Goal: Task Accomplishment & Management: Complete application form

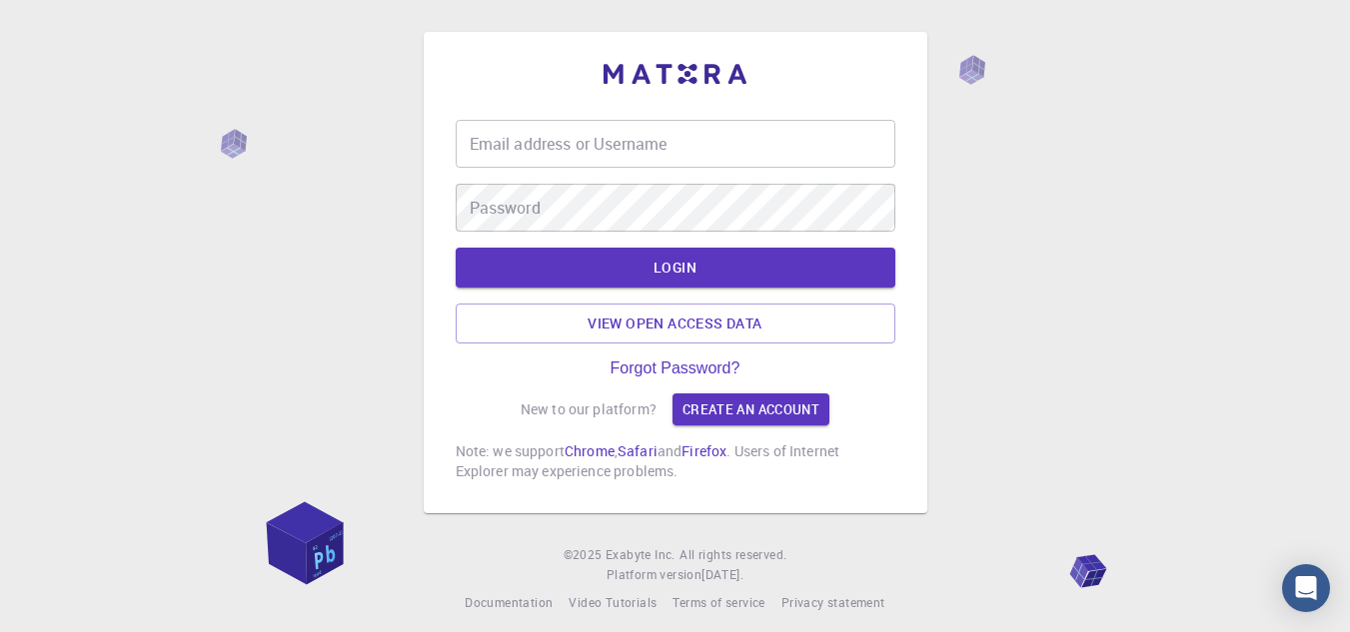
drag, startPoint x: 558, startPoint y: 407, endPoint x: 621, endPoint y: 409, distance: 63.0
click at [621, 409] on p "New to our platform?" at bounding box center [589, 410] width 136 height 20
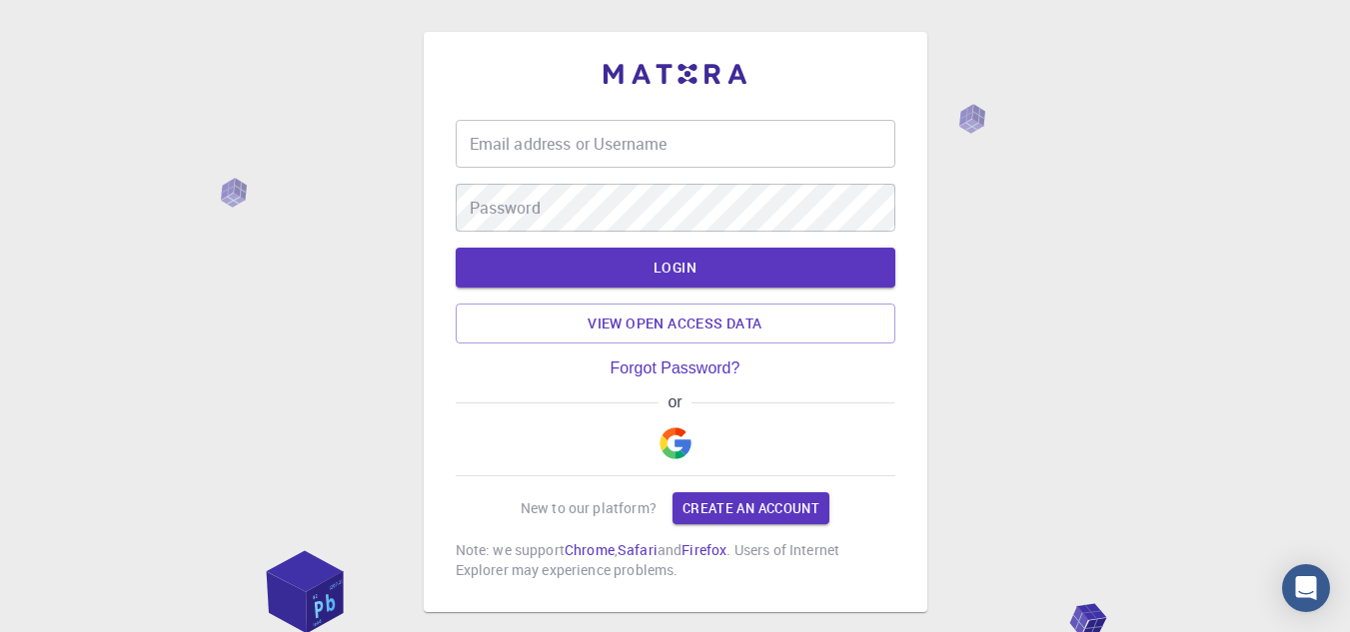
click at [621, 409] on div "or" at bounding box center [676, 403] width 440 height 18
click at [621, 511] on p "New to our platform?" at bounding box center [589, 509] width 136 height 20
click at [650, 522] on div "New to our platform? Create an account" at bounding box center [675, 509] width 309 height 32
click at [680, 445] on img "button" at bounding box center [675, 444] width 32 height 32
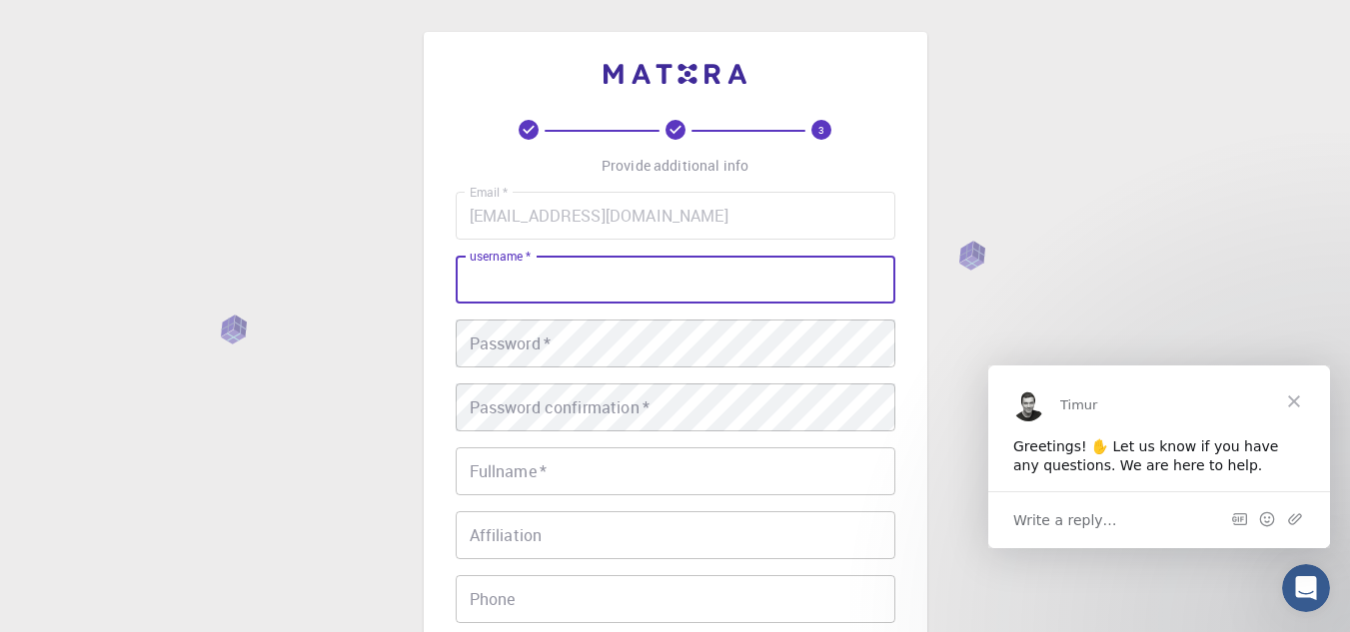
click at [746, 296] on input "username   *" at bounding box center [676, 280] width 440 height 48
type input "nicoll0909"
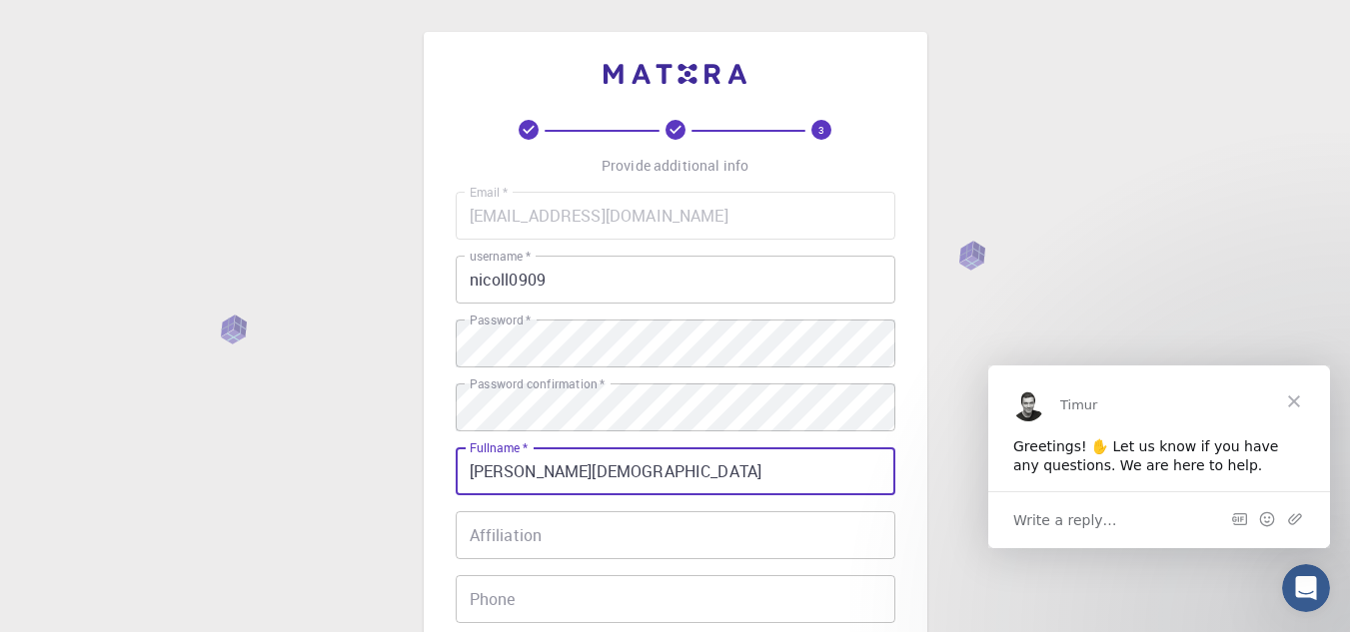
scroll to position [388, 0]
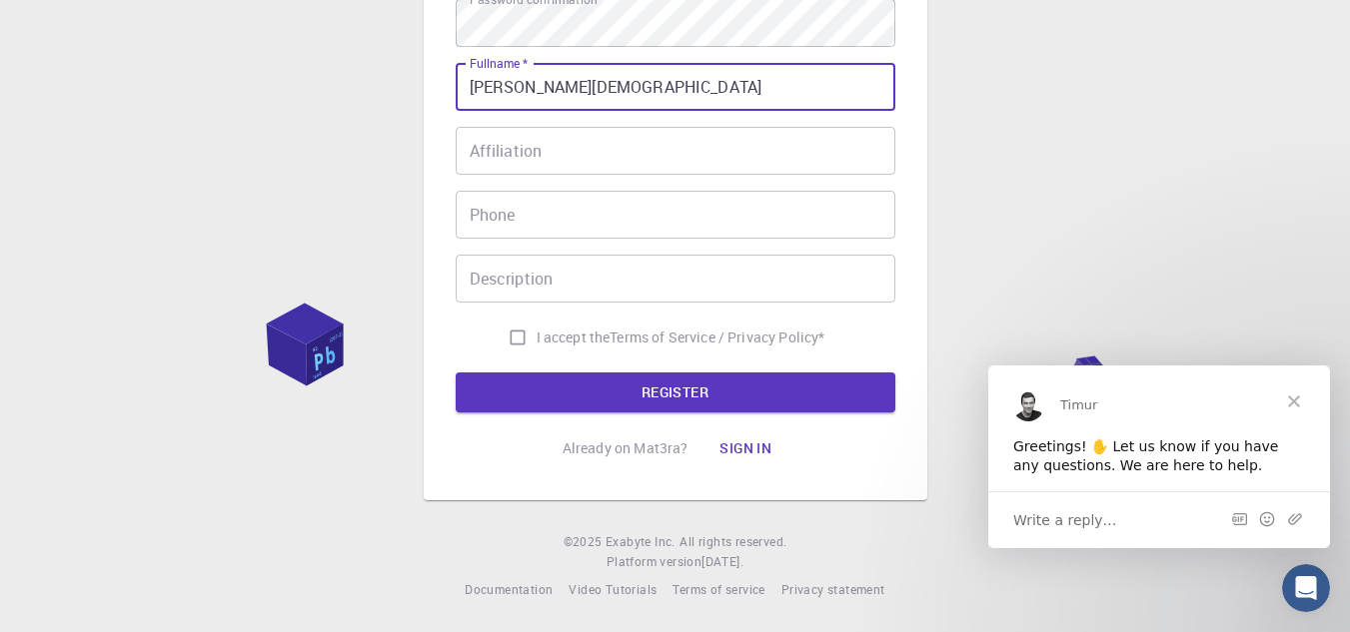
type input "[PERSON_NAME][DEMOGRAPHIC_DATA]"
click at [666, 197] on input "Phone" at bounding box center [676, 215] width 440 height 48
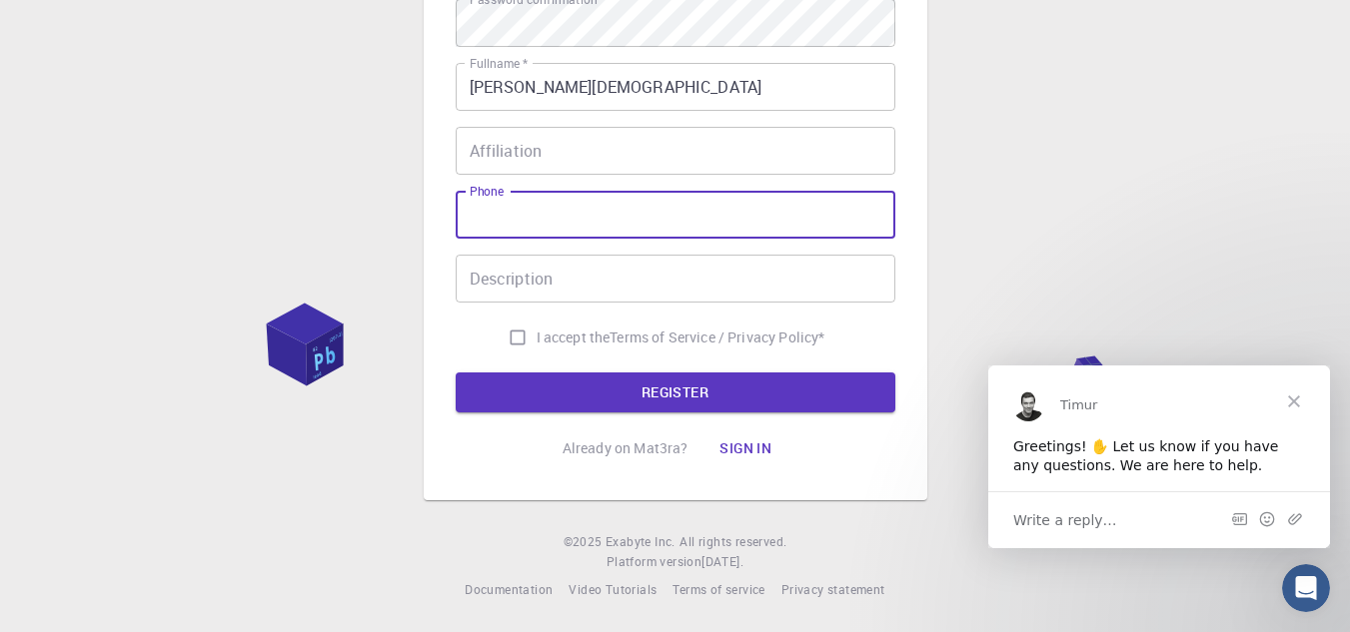
click at [646, 127] on input "Affiliation" at bounding box center [676, 151] width 440 height 48
click at [649, 215] on input "Phone" at bounding box center [676, 215] width 440 height 48
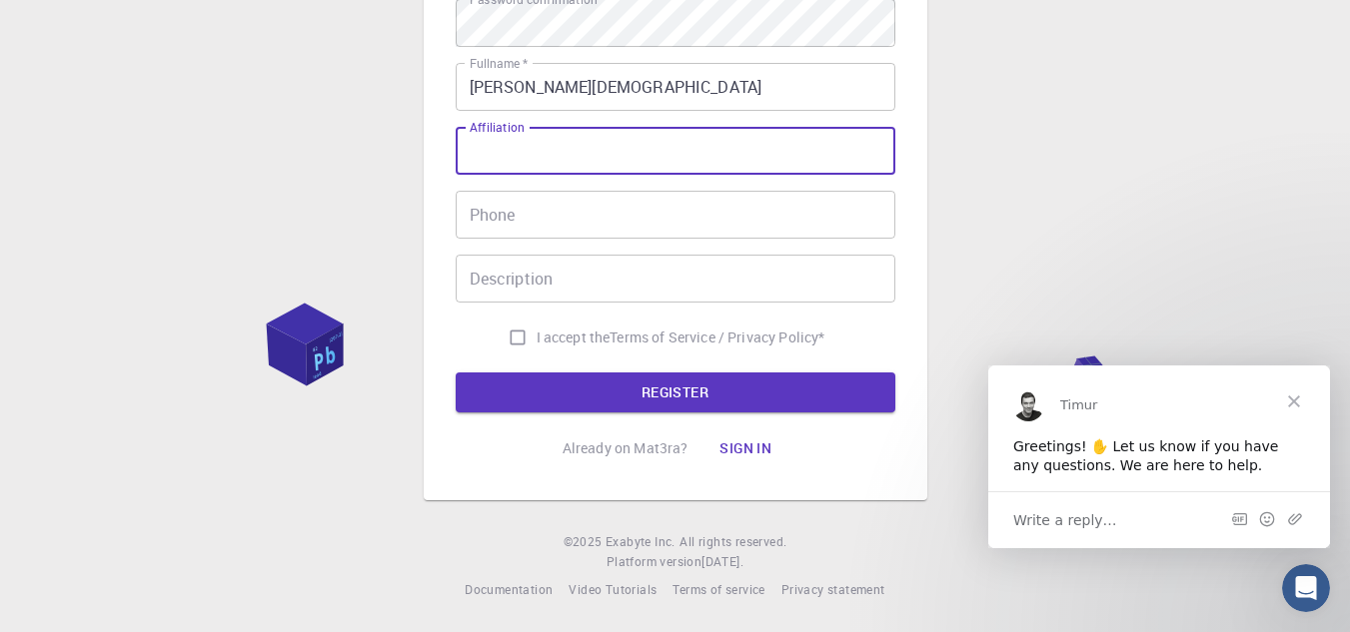
click at [702, 146] on input "Affiliation" at bounding box center [676, 151] width 440 height 48
type input "no"
click at [674, 212] on input "Phone" at bounding box center [676, 215] width 440 height 48
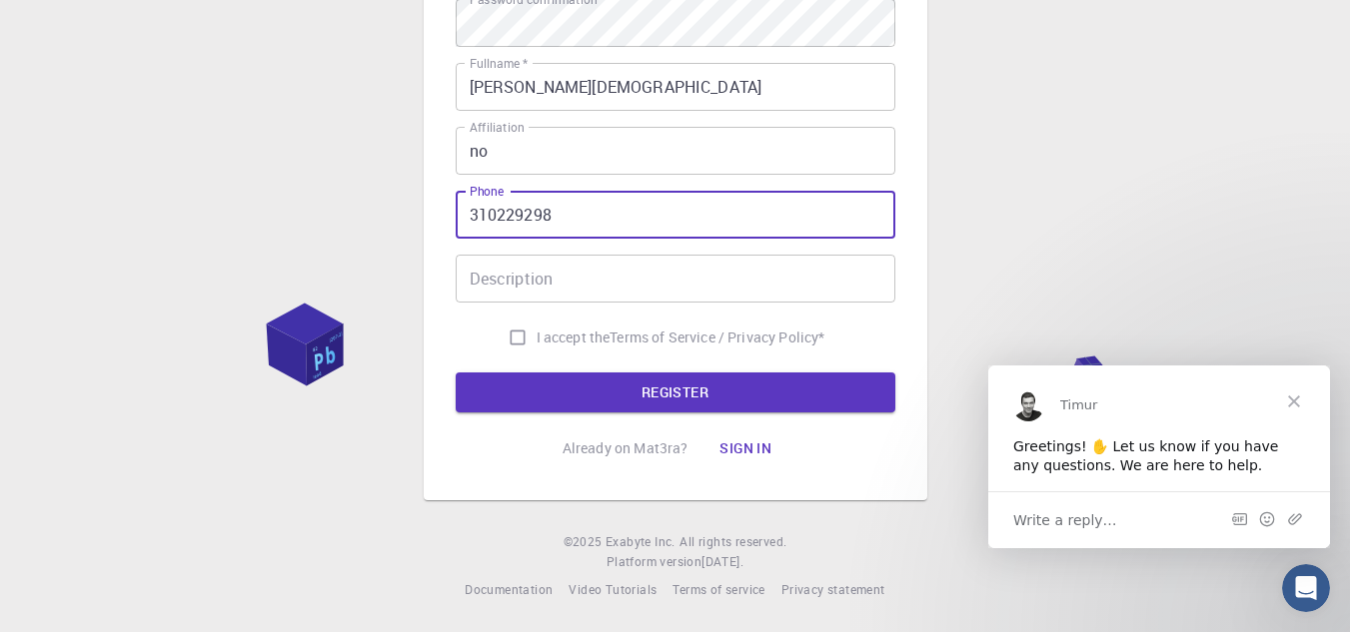
type input "310229298"
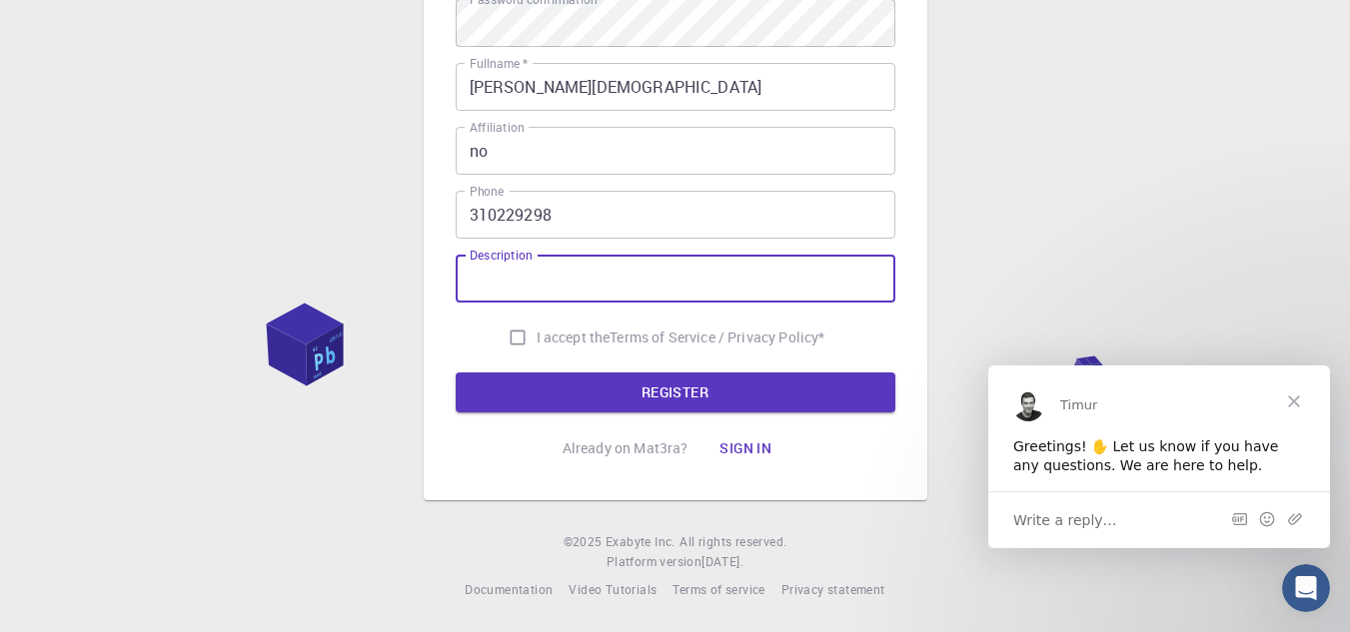
click at [622, 283] on input "Description" at bounding box center [676, 279] width 440 height 48
type input "l"
type input "no"
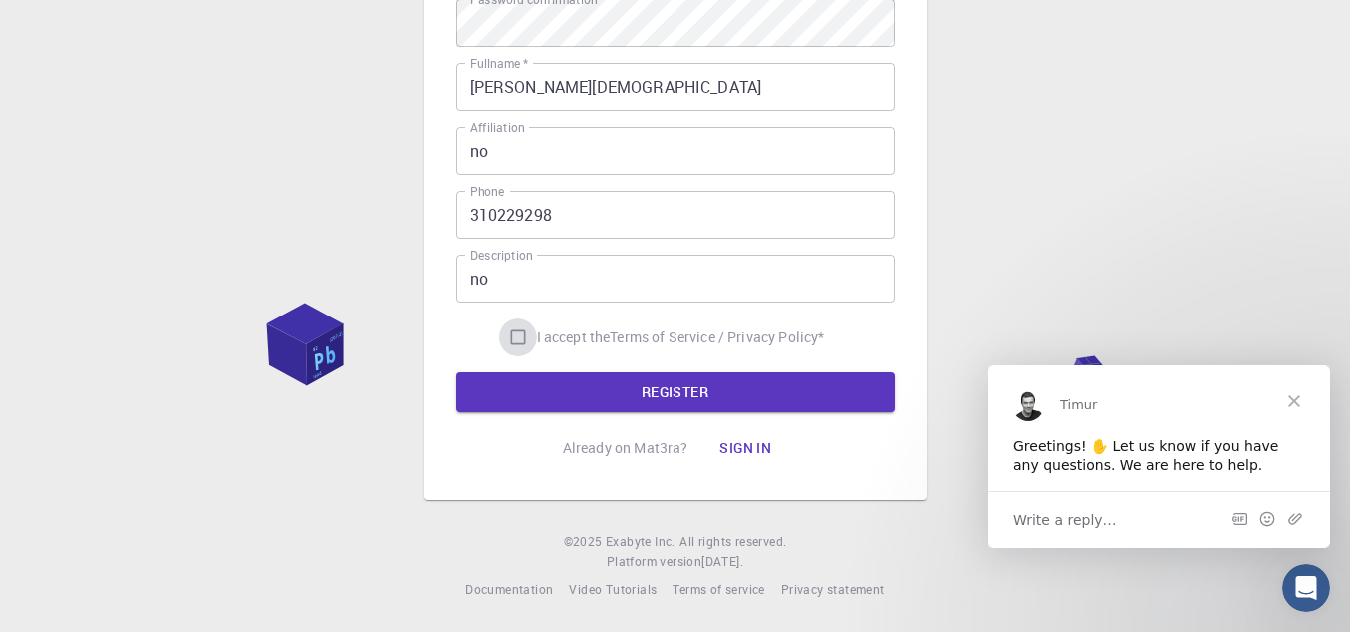
click at [522, 328] on input "I accept the Terms of Service / Privacy Policy *" at bounding box center [518, 338] width 38 height 38
checkbox input "true"
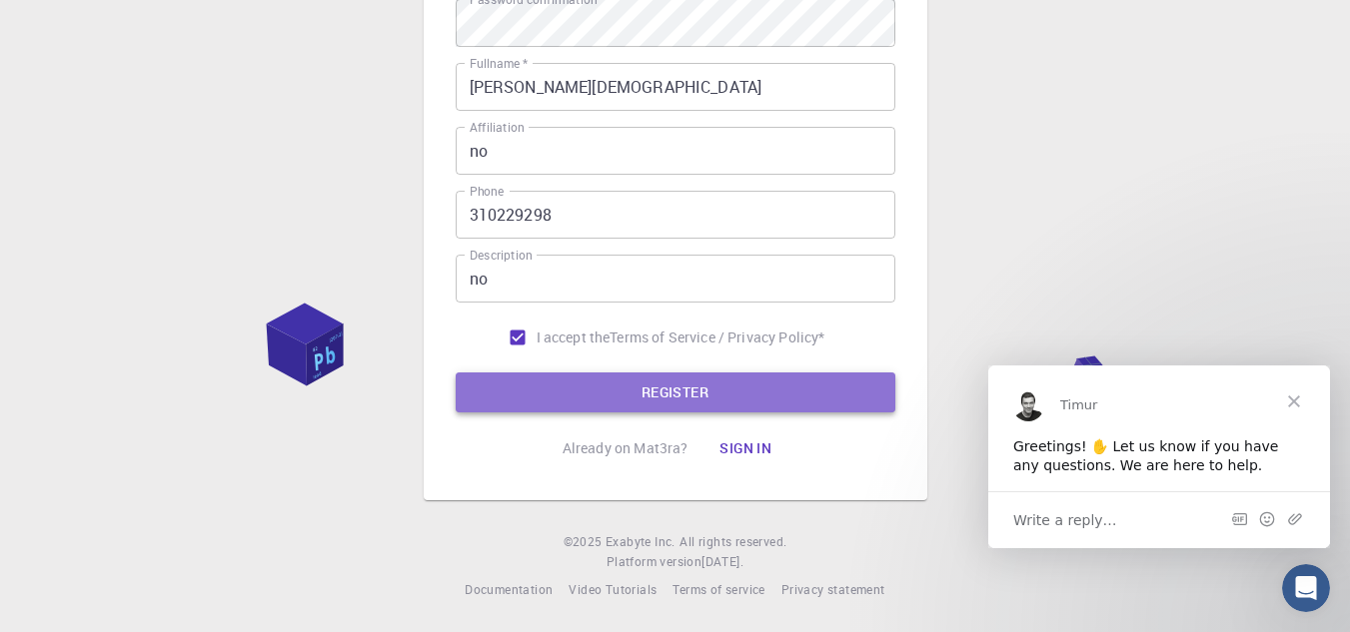
click at [538, 380] on button "REGISTER" at bounding box center [676, 393] width 440 height 40
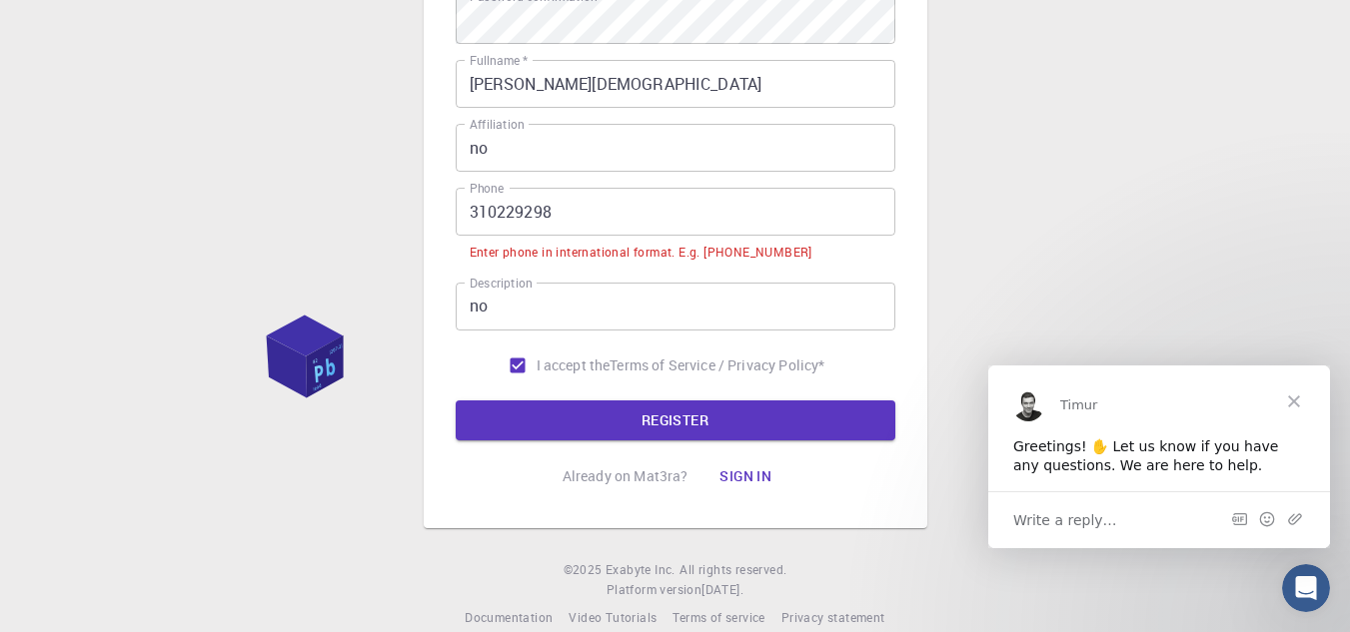
click at [563, 214] on input "310229298" at bounding box center [676, 212] width 440 height 48
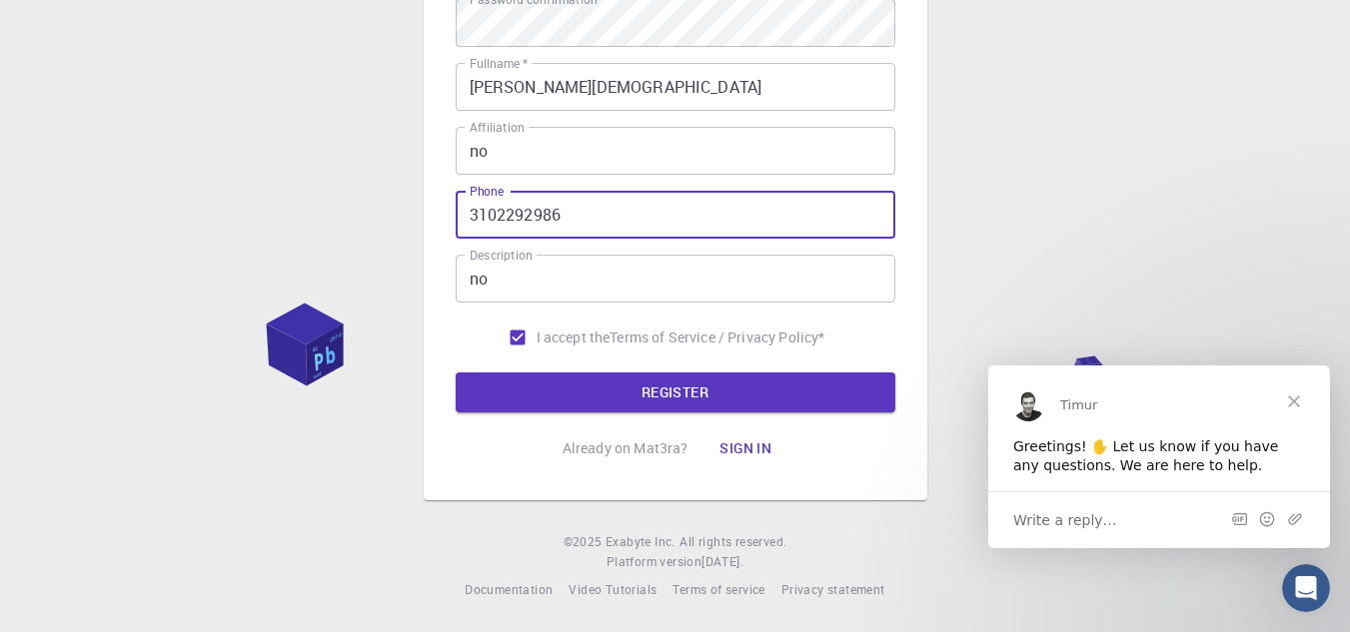
click at [456, 373] on button "REGISTER" at bounding box center [676, 393] width 440 height 40
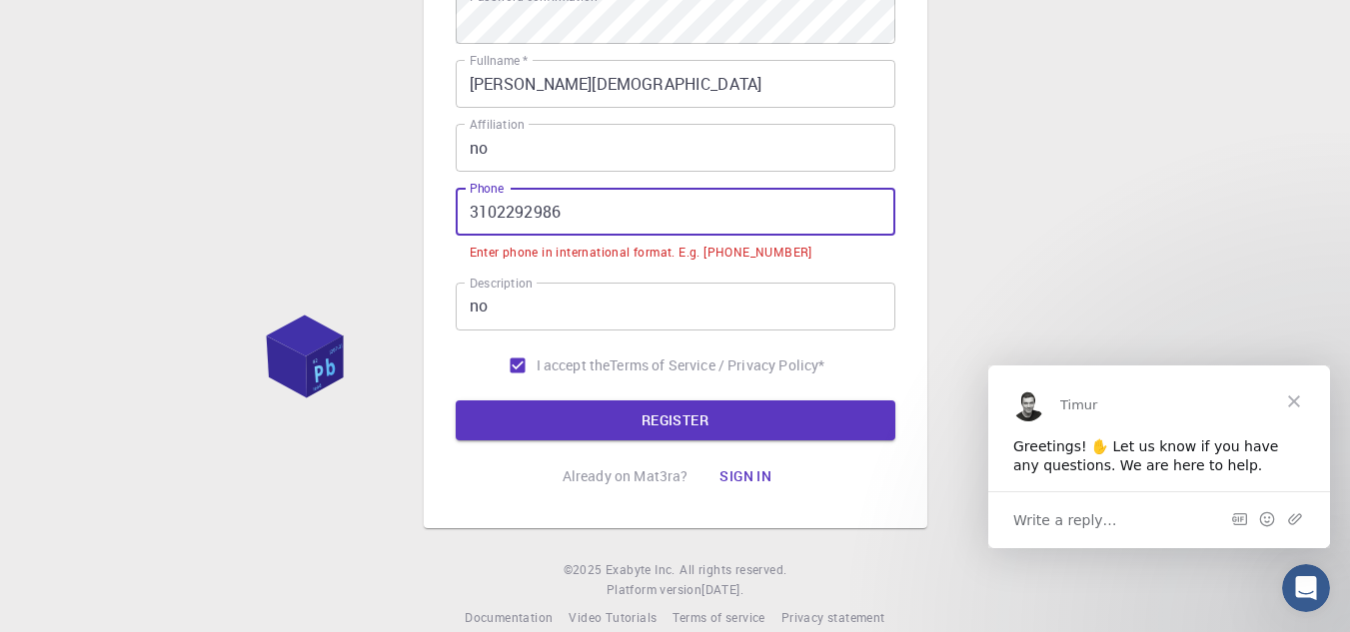
click at [472, 208] on input "3102292986" at bounding box center [676, 212] width 440 height 48
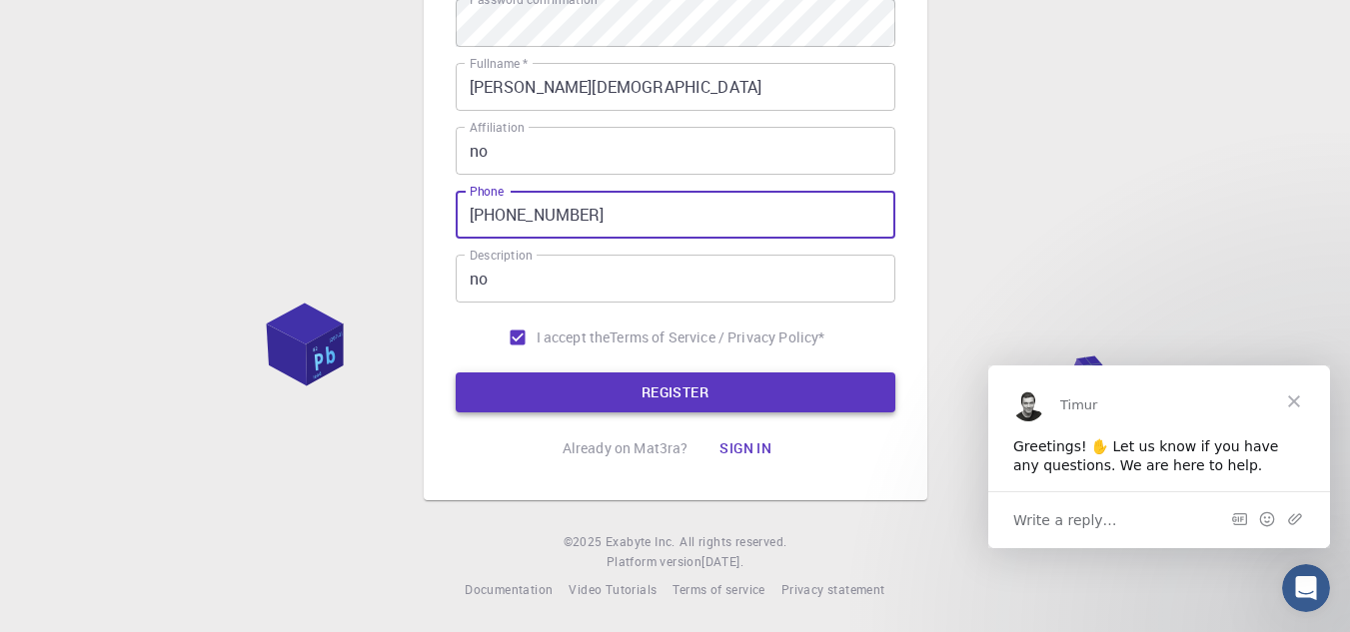
click at [577, 392] on button "REGISTER" at bounding box center [676, 393] width 440 height 40
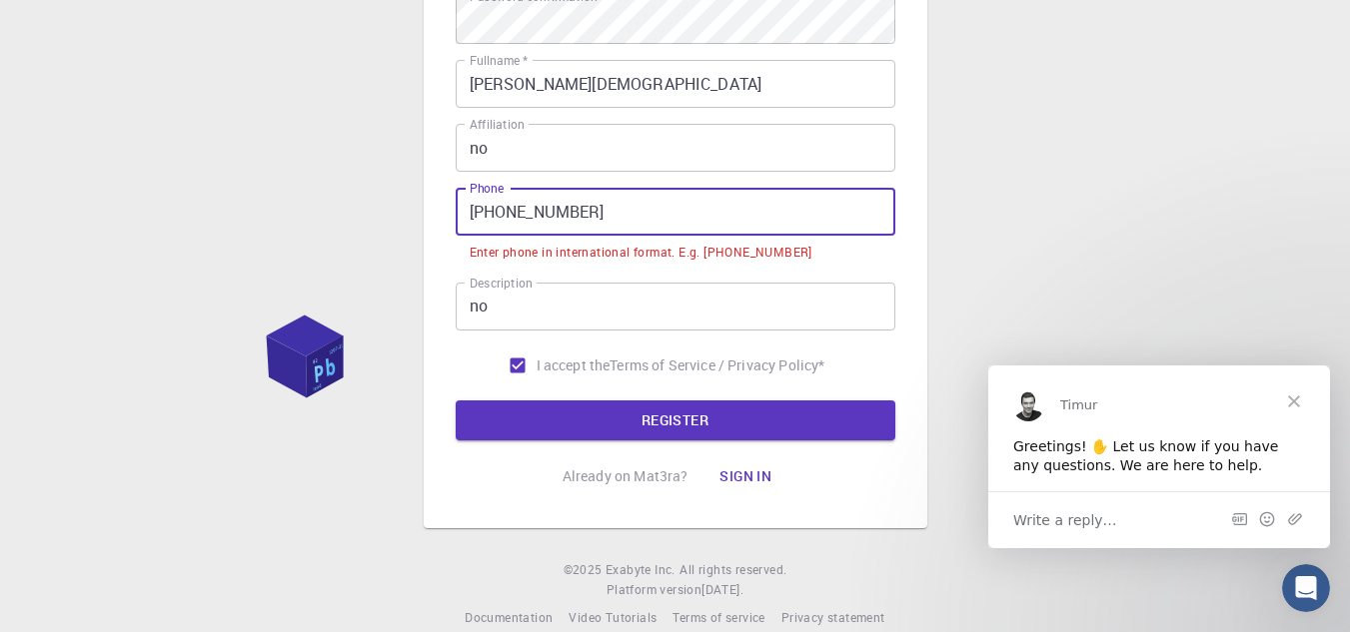
click at [500, 214] on input "[PHONE_NUMBER]" at bounding box center [676, 212] width 440 height 48
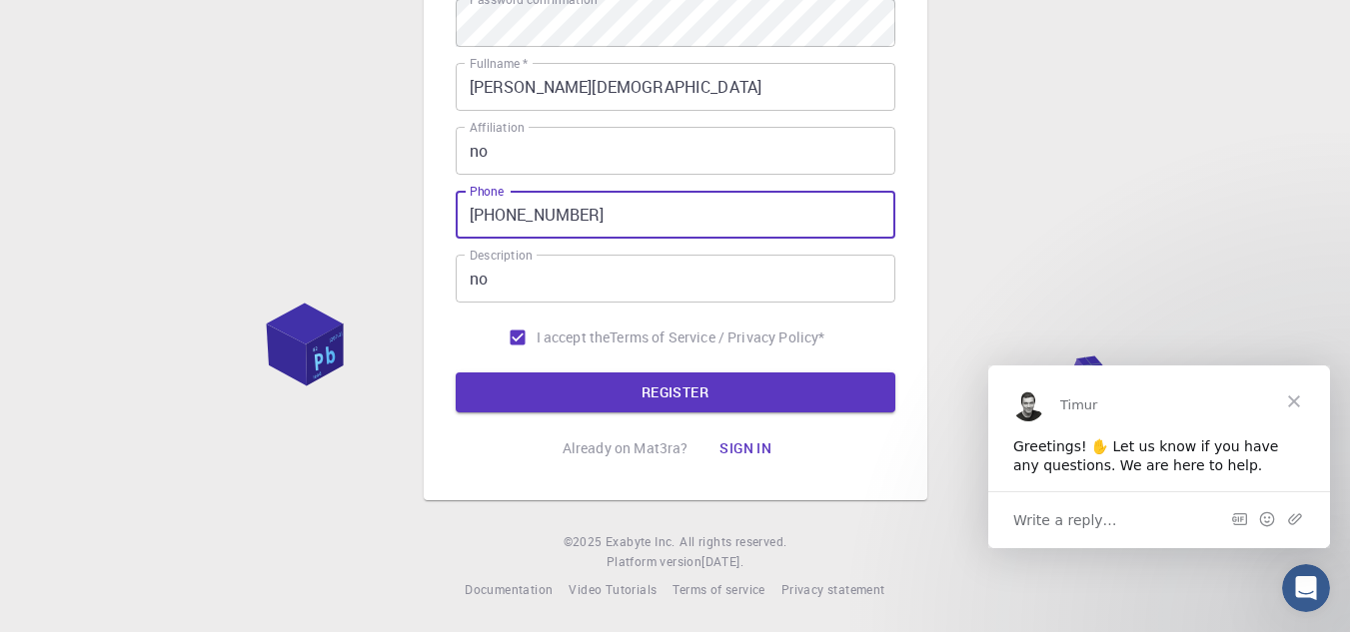
type input "[PHONE_NUMBER]"
click at [456, 373] on button "REGISTER" at bounding box center [676, 393] width 440 height 40
